Goal: Task Accomplishment & Management: Manage account settings

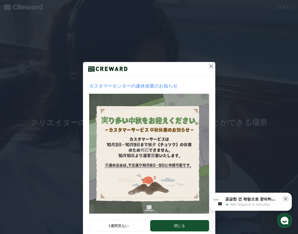
scroll to position [12, 0]
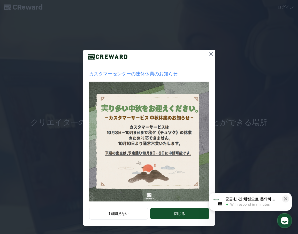
click at [209, 54] on icon at bounding box center [211, 54] width 4 height 4
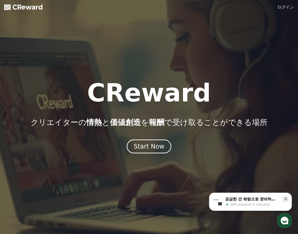
click at [286, 9] on link "ログイン" at bounding box center [285, 7] width 17 height 6
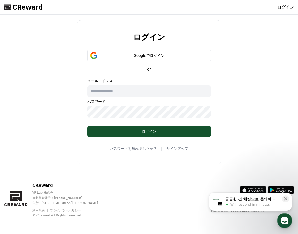
click at [138, 93] on input "text" at bounding box center [148, 90] width 123 height 11
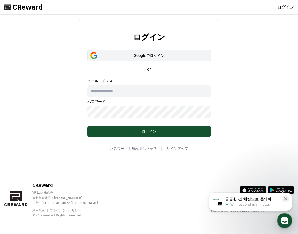
click at [148, 55] on div "Googleでログイン" at bounding box center [149, 55] width 108 height 5
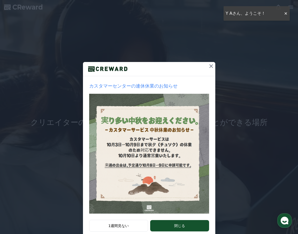
click at [284, 14] on div "カスタマーセンターの連休休業のお知らせ 1週間見ない 閉じる" at bounding box center [149, 123] width 298 height 246
